Goal: Task Accomplishment & Management: Use online tool/utility

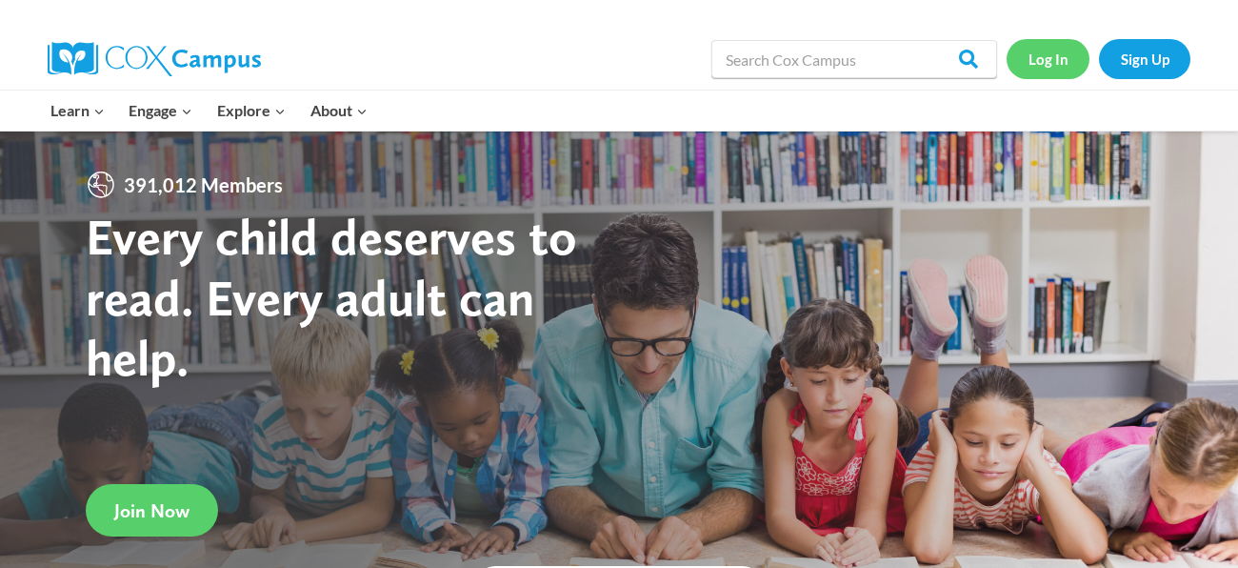
click at [1051, 70] on link "Log In" at bounding box center [1048, 58] width 83 height 39
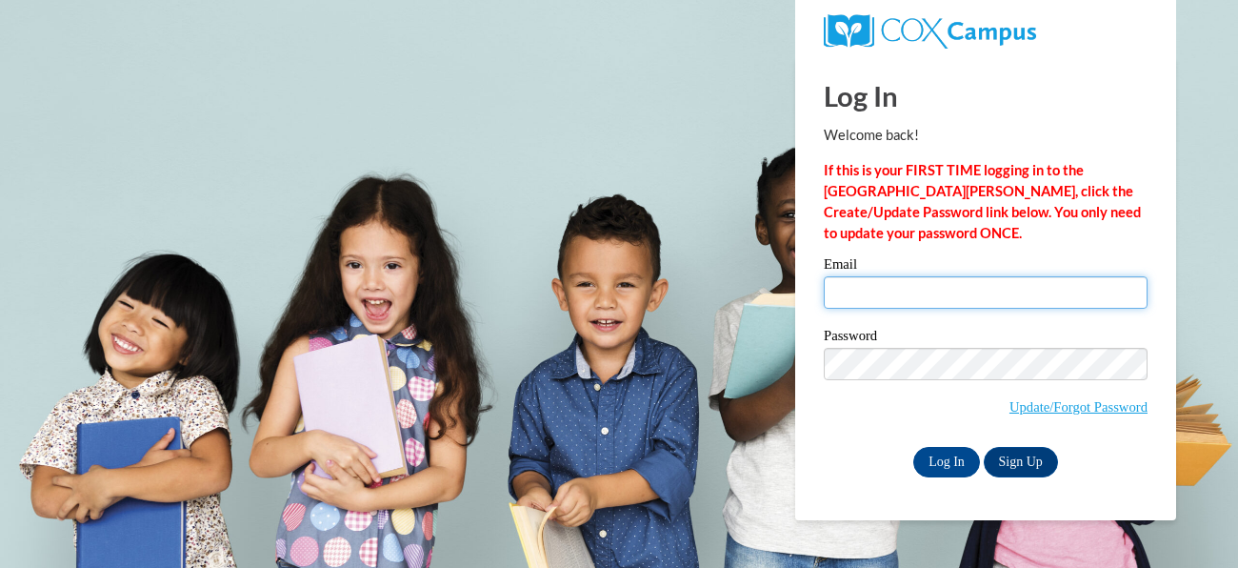
click at [859, 279] on input "Email" at bounding box center [986, 292] width 324 height 32
type input "[EMAIL_ADDRESS][DOMAIN_NAME]"
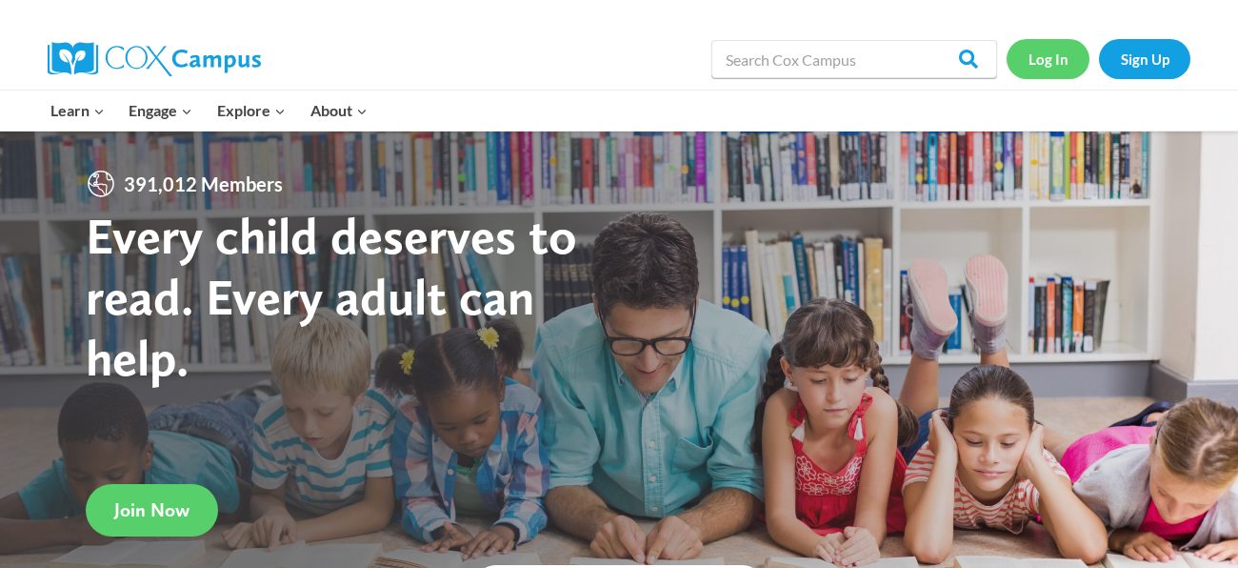
click at [1062, 52] on link "Log In" at bounding box center [1048, 58] width 83 height 39
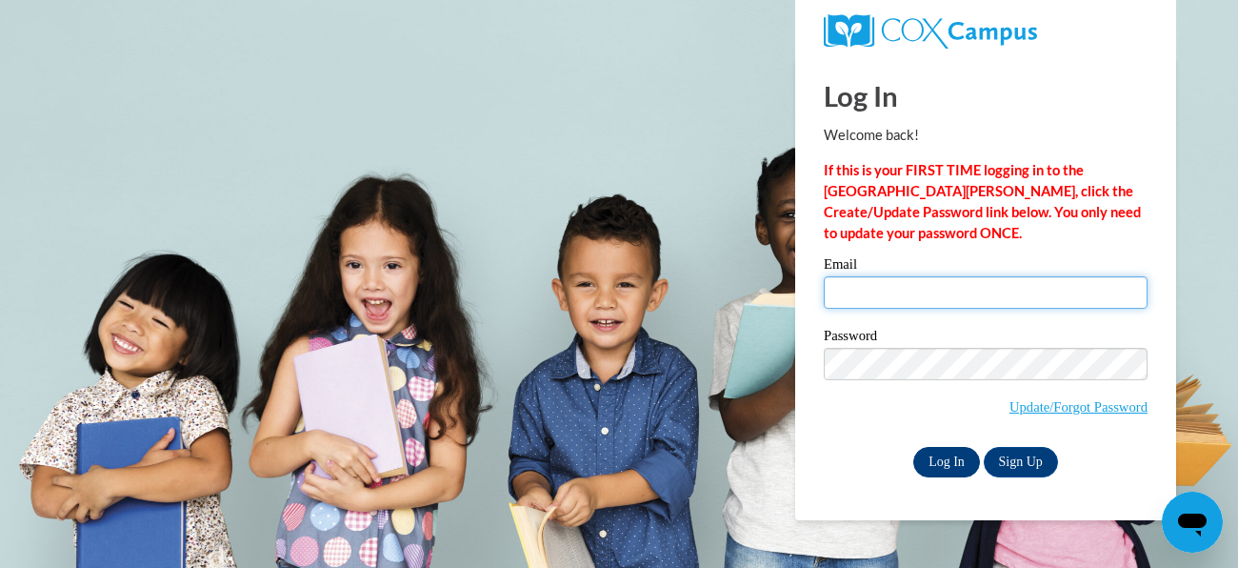
type input "[EMAIL_ADDRESS][DOMAIN_NAME]"
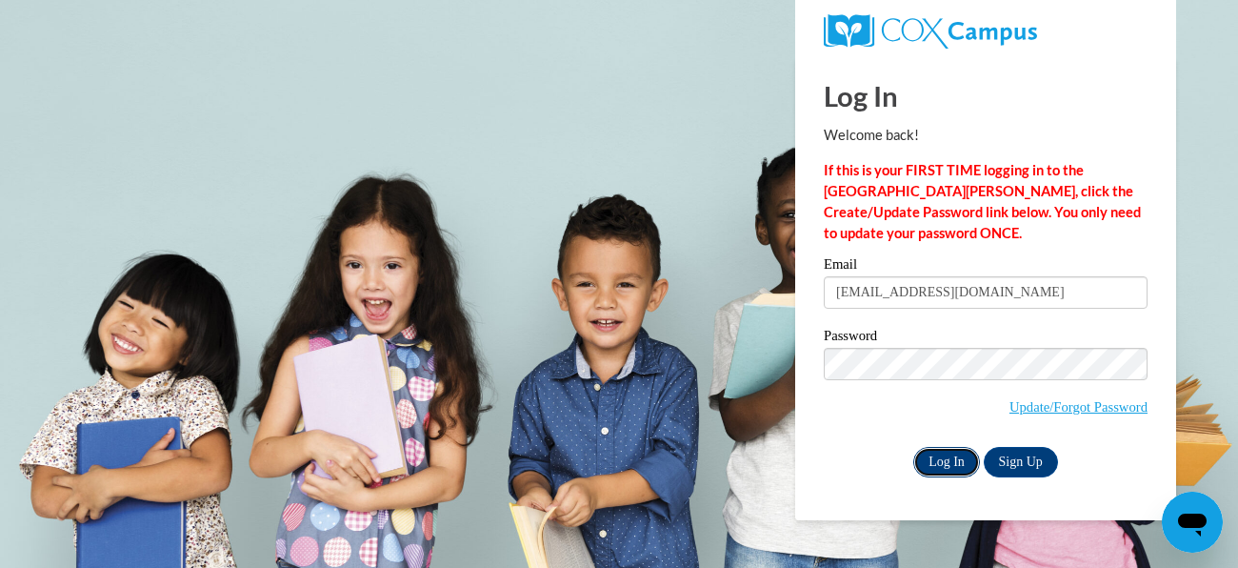
click at [948, 471] on input "Log In" at bounding box center [946, 462] width 67 height 30
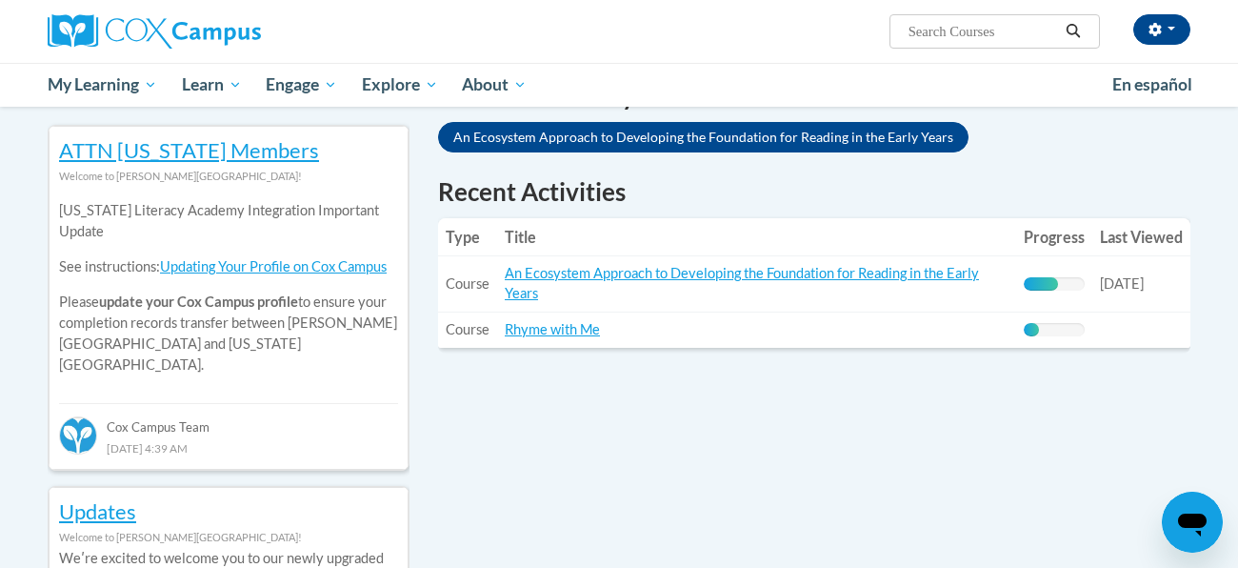
scroll to position [604, 0]
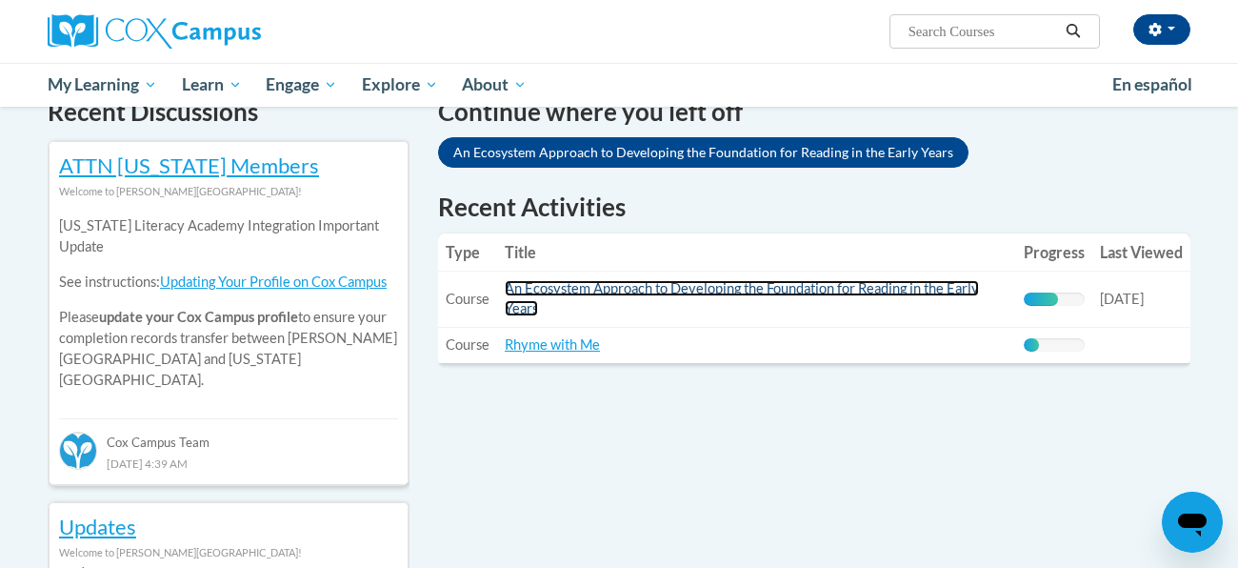
click at [549, 284] on link "An Ecosystem Approach to Developing the Foundation for Reading in the Early Yea…" at bounding box center [742, 298] width 474 height 36
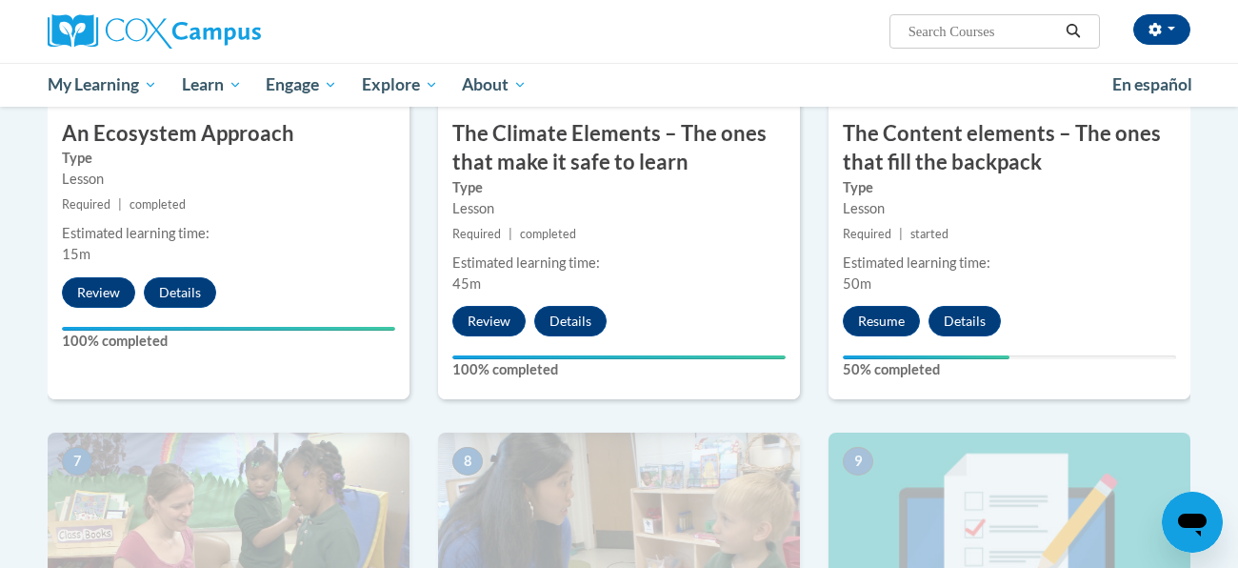
scroll to position [1177, 0]
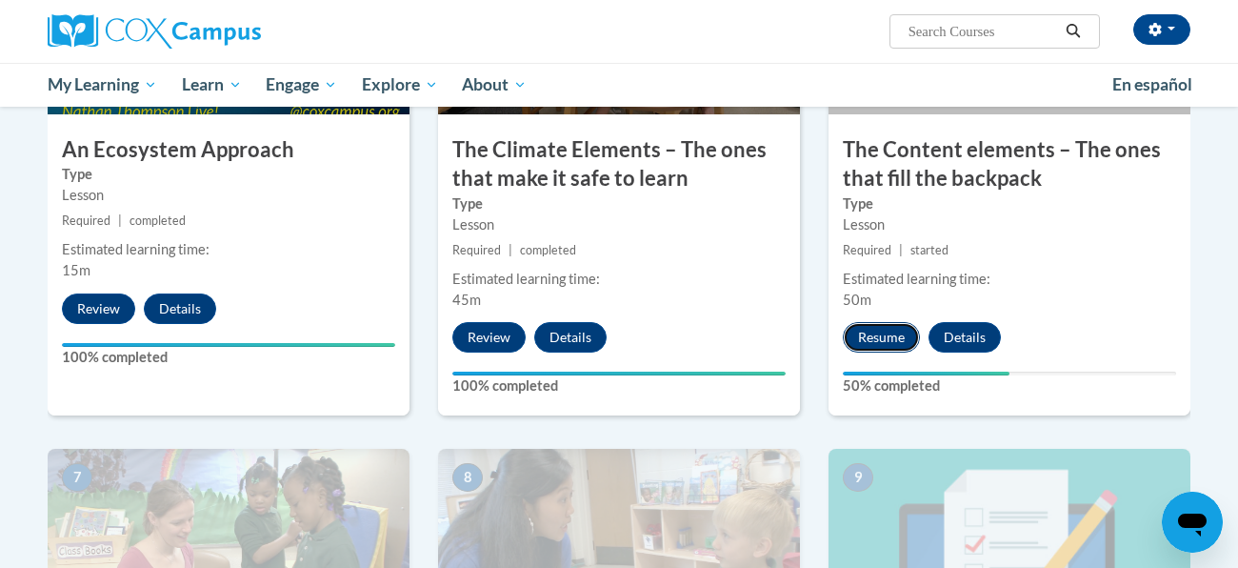
click at [895, 331] on button "Resume" at bounding box center [881, 337] width 77 height 30
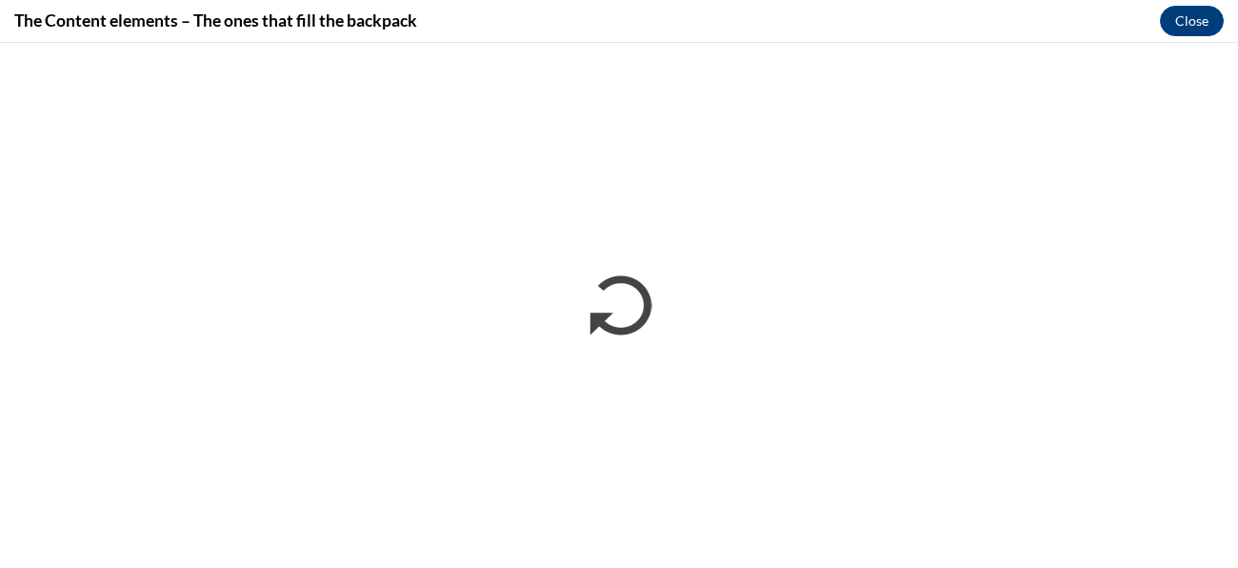
scroll to position [0, 0]
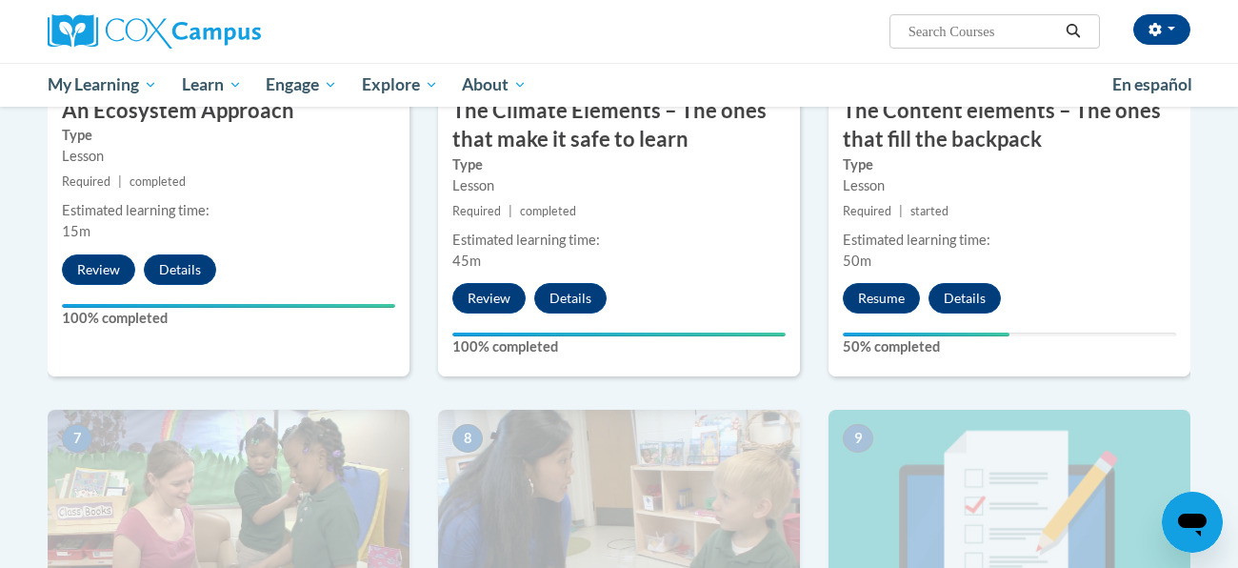
scroll to position [1218, 0]
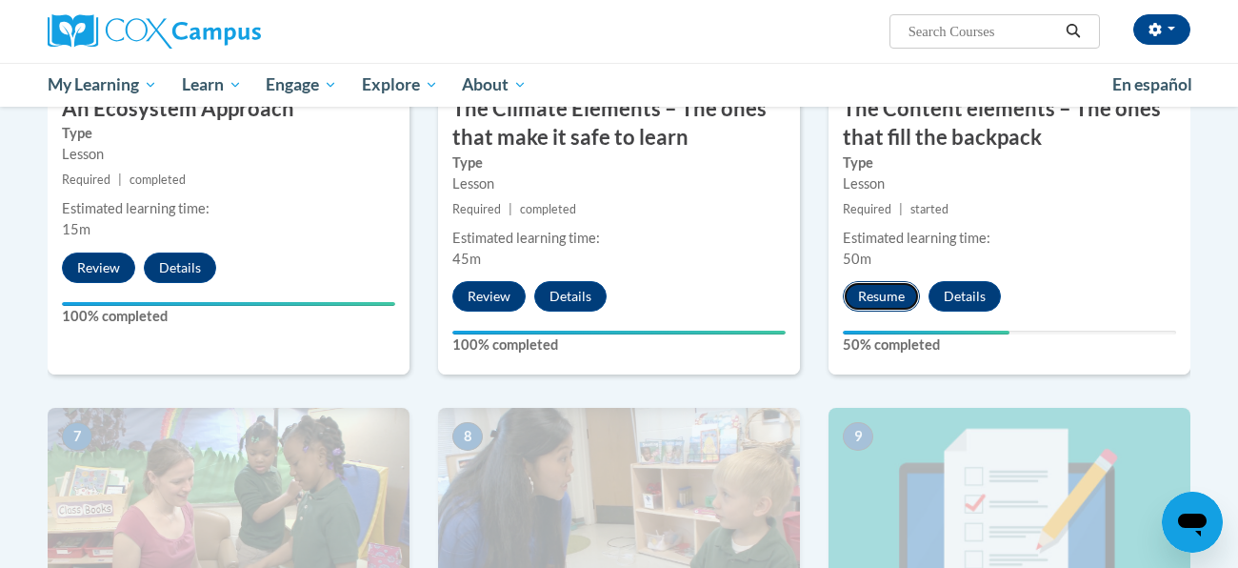
click at [871, 289] on button "Resume" at bounding box center [881, 296] width 77 height 30
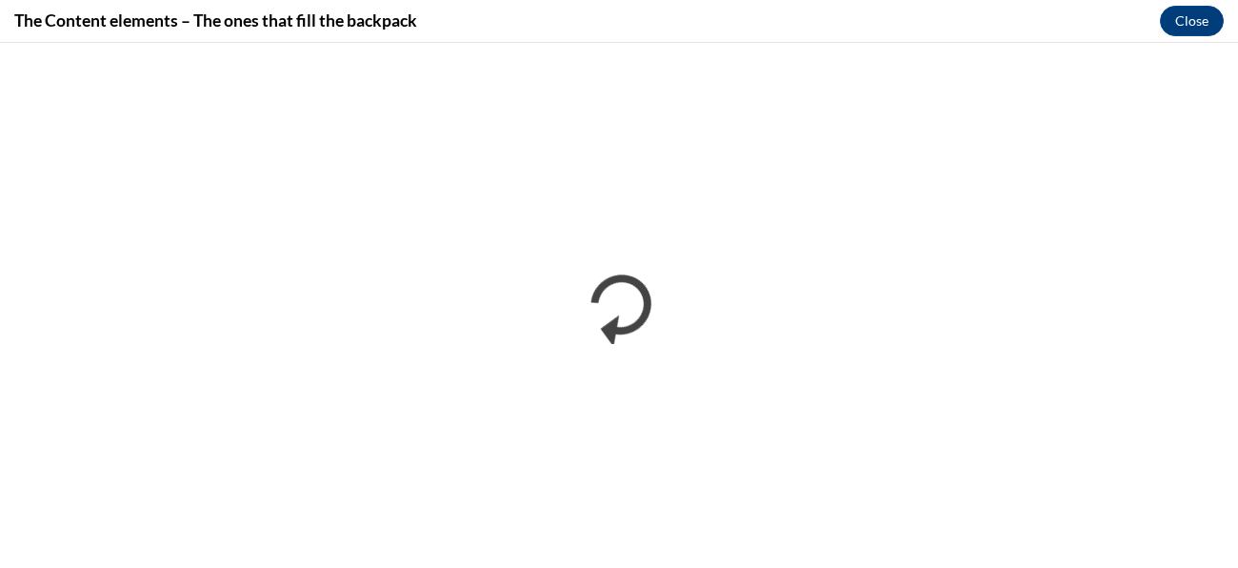
scroll to position [0, 0]
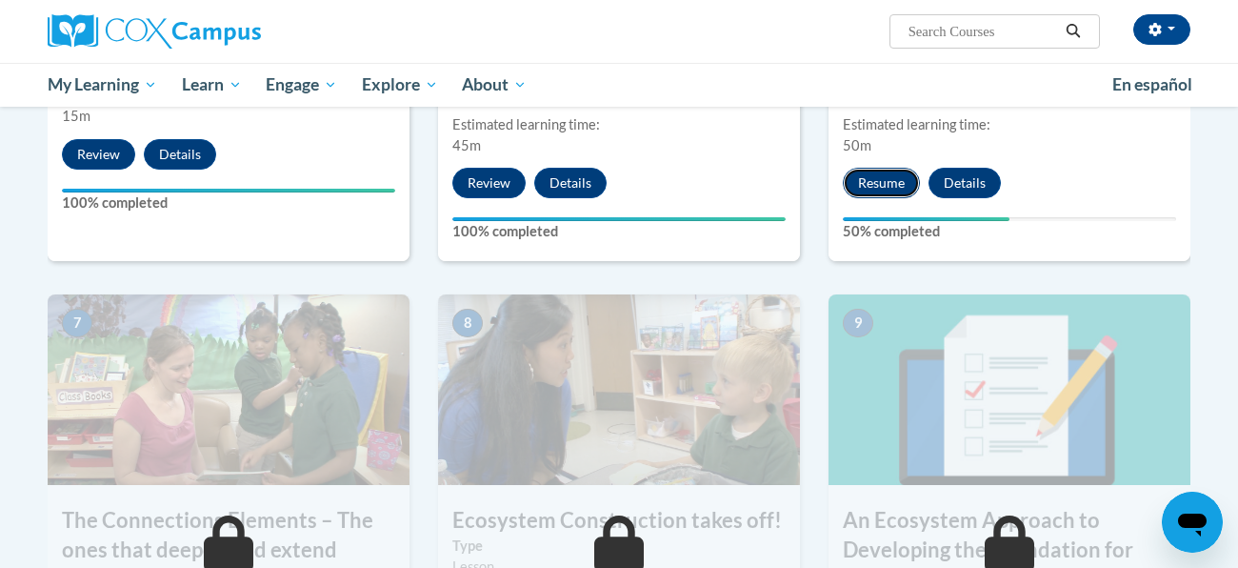
click at [886, 183] on button "Resume" at bounding box center [881, 183] width 77 height 30
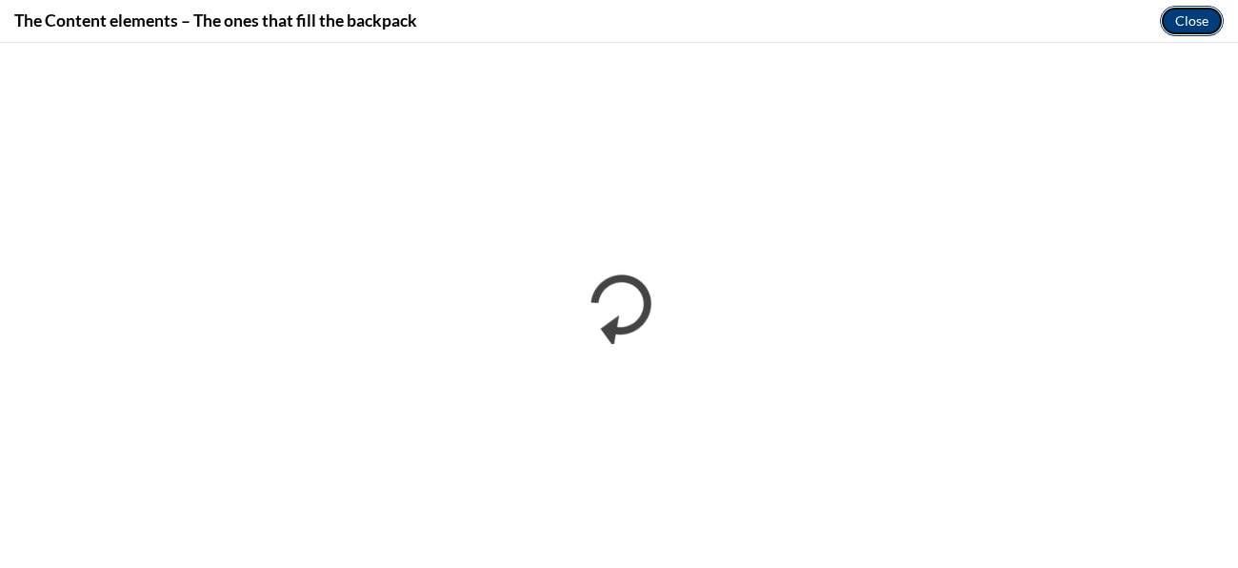
click at [1179, 25] on button "Close" at bounding box center [1192, 21] width 64 height 30
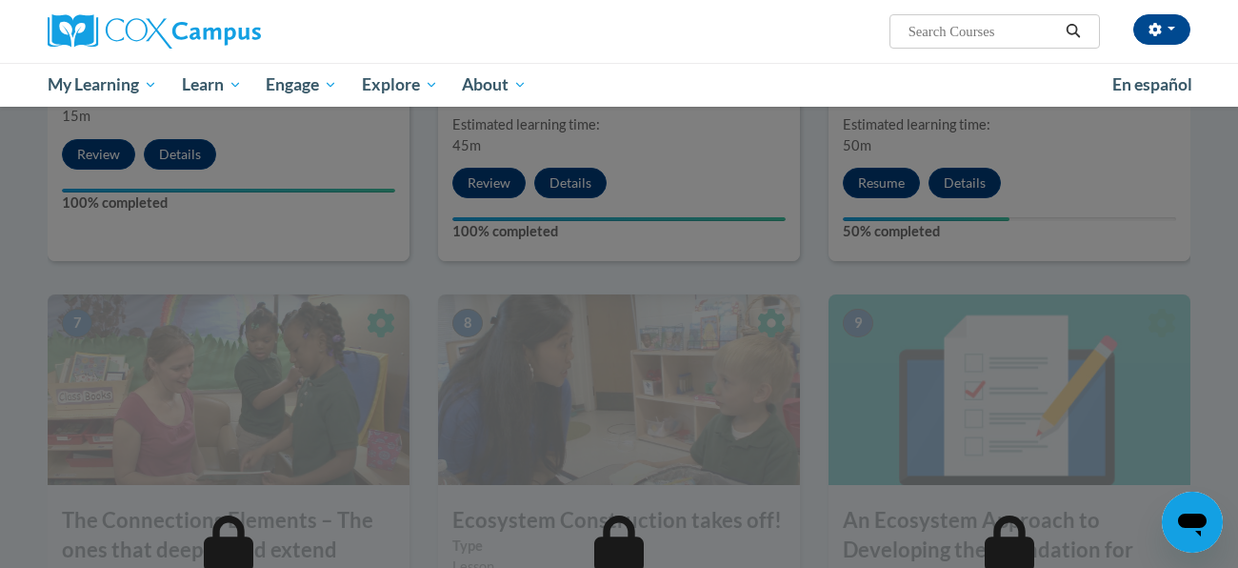
click at [920, 184] on div at bounding box center [619, 284] width 1238 height 568
click at [898, 181] on div at bounding box center [619, 284] width 1238 height 568
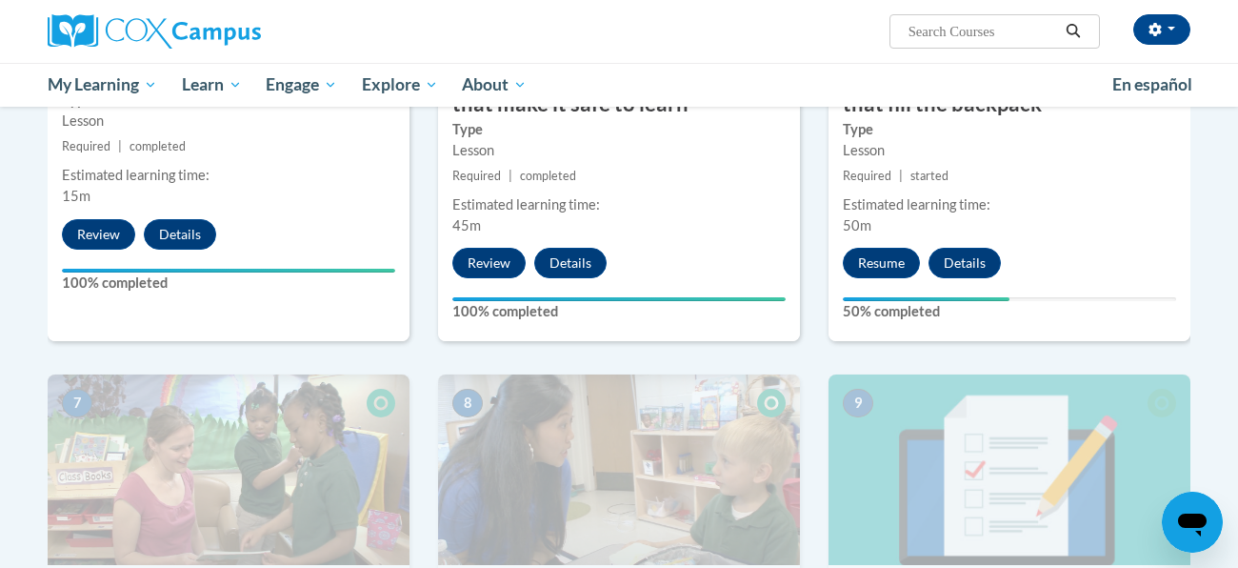
scroll to position [1253, 0]
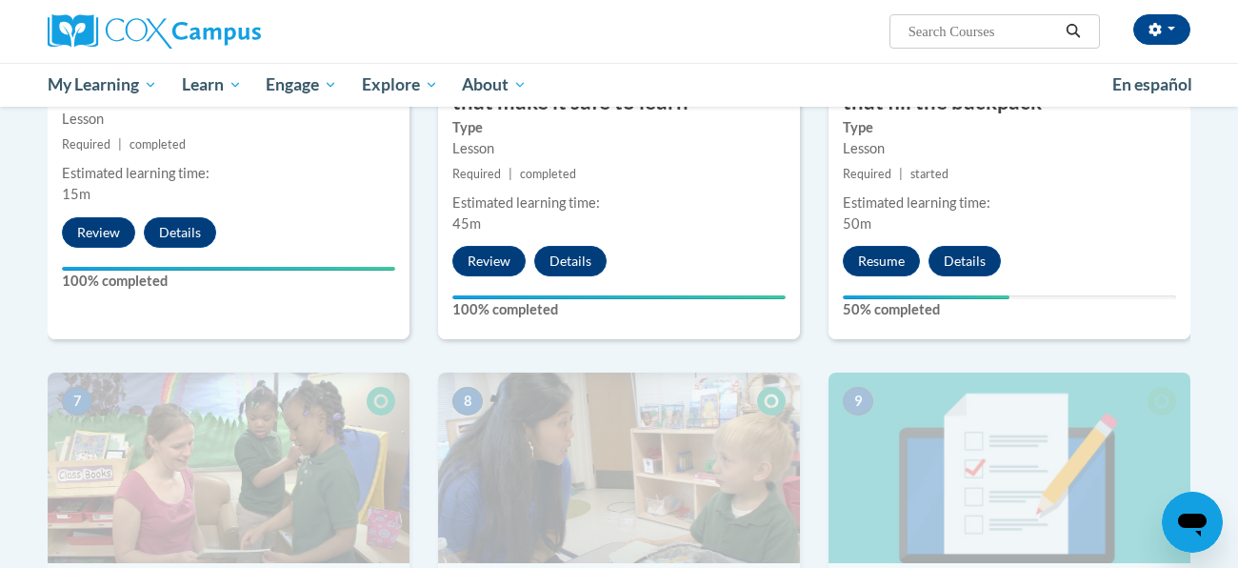
click at [868, 229] on span "50m" at bounding box center [857, 223] width 29 height 16
click at [879, 247] on button "Resume" at bounding box center [881, 261] width 77 height 30
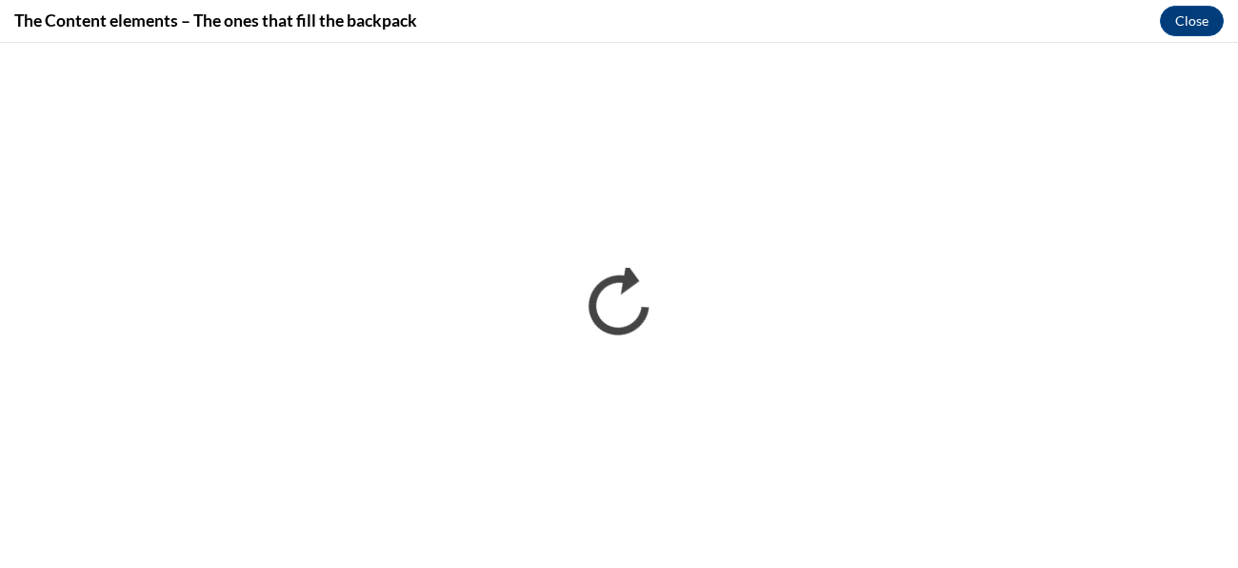
scroll to position [0, 0]
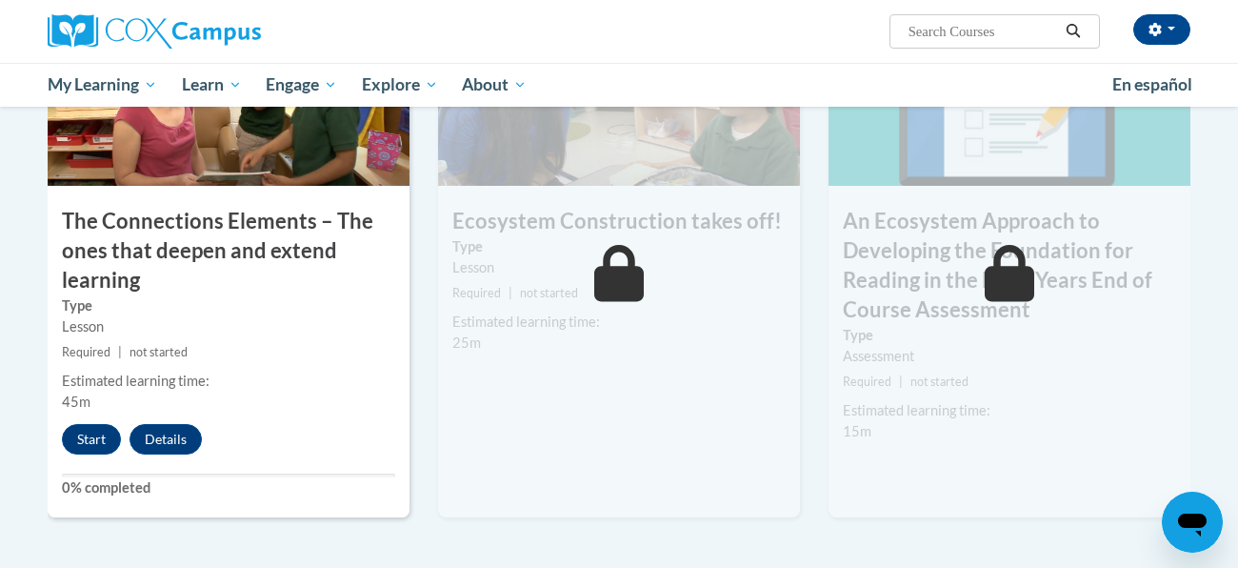
scroll to position [1631, 0]
click at [72, 432] on button "Start" at bounding box center [91, 438] width 59 height 30
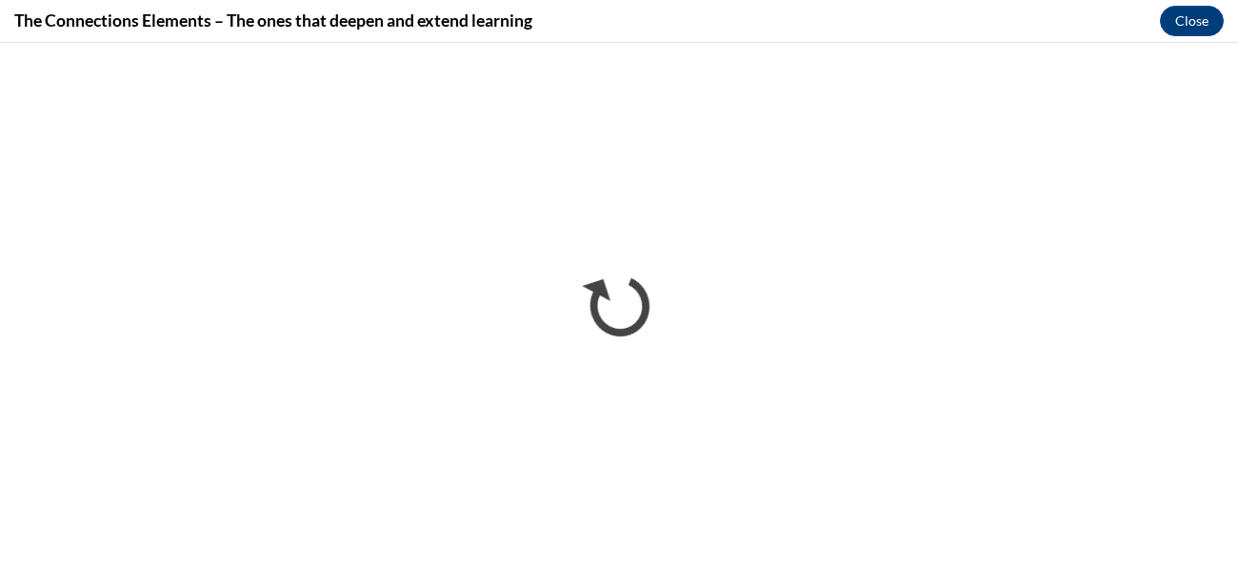
scroll to position [0, 0]
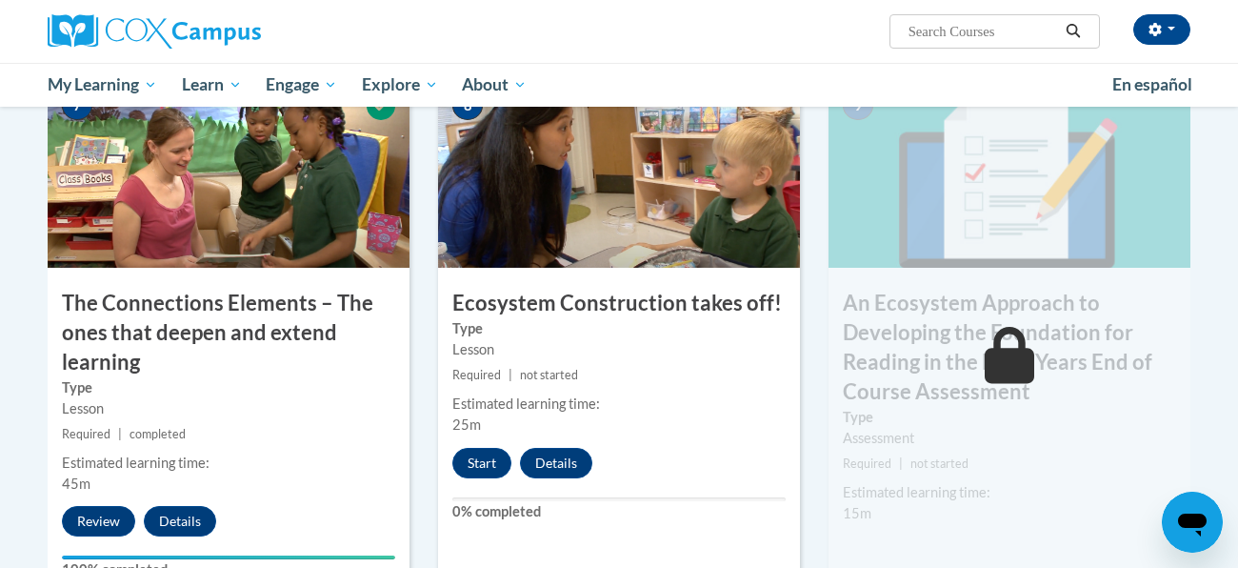
scroll to position [1550, 0]
